Goal: Task Accomplishment & Management: Manage account settings

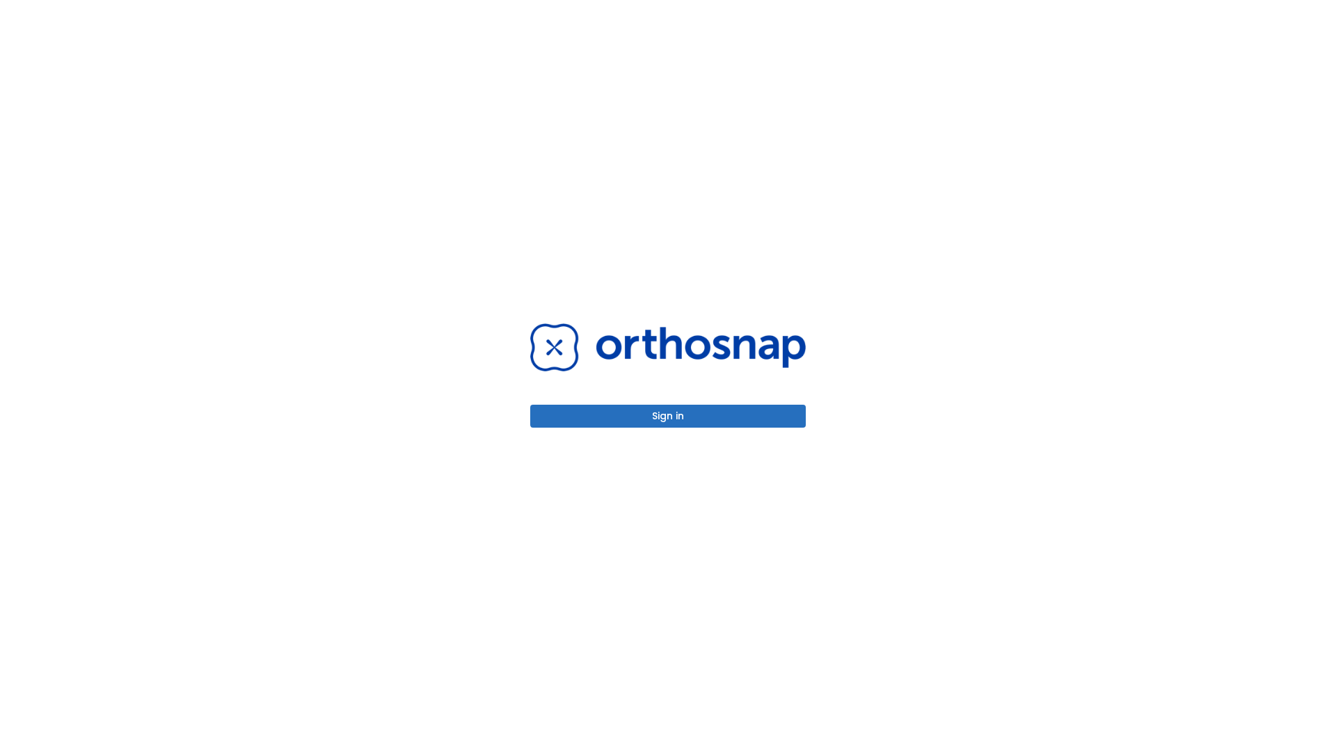
click at [668, 416] on button "Sign in" at bounding box center [667, 416] width 275 height 23
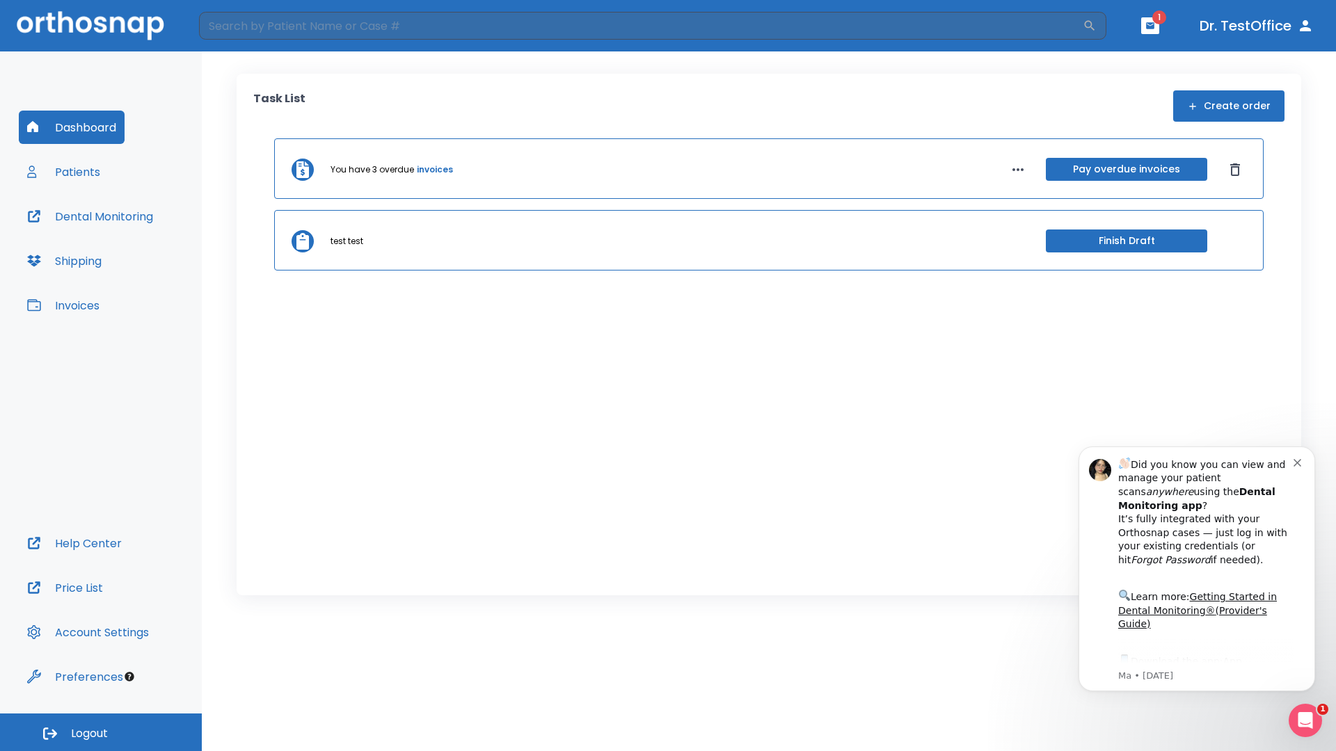
click at [101, 732] on span "Logout" at bounding box center [89, 733] width 37 height 15
